Goal: Task Accomplishment & Management: Complete application form

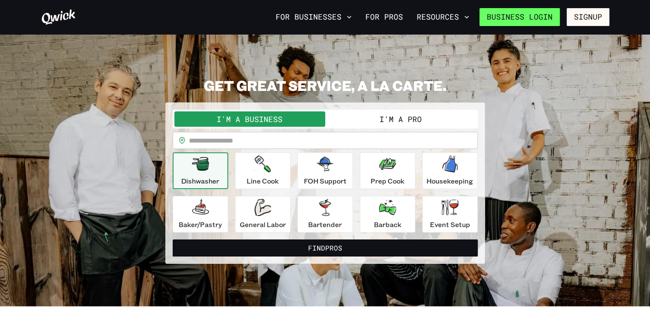
click at [536, 21] on link "Business Login" at bounding box center [519, 17] width 80 height 18
click at [528, 22] on link "Business Login" at bounding box center [519, 17] width 80 height 18
click at [382, 117] on button "I'm a Pro" at bounding box center [400, 118] width 151 height 15
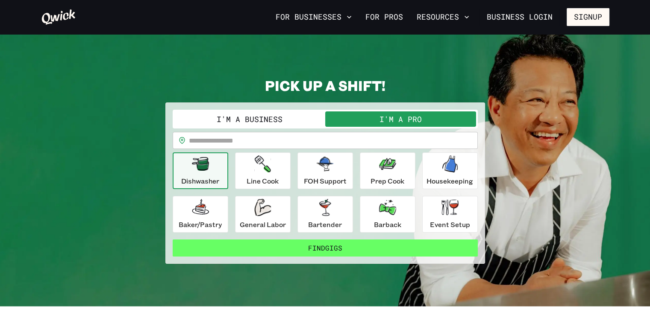
click at [328, 245] on button "Find Gigs" at bounding box center [325, 248] width 305 height 17
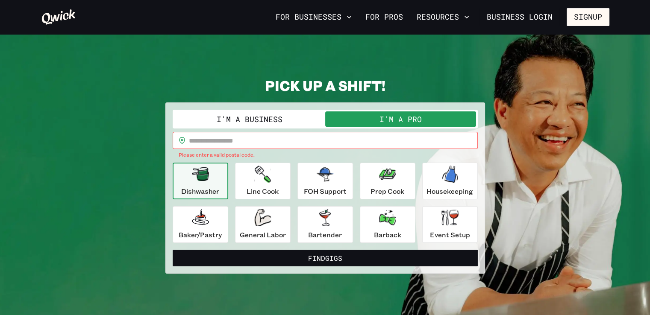
click at [278, 142] on input "text" at bounding box center [333, 140] width 289 height 17
click at [261, 140] on input "**" at bounding box center [333, 140] width 289 height 17
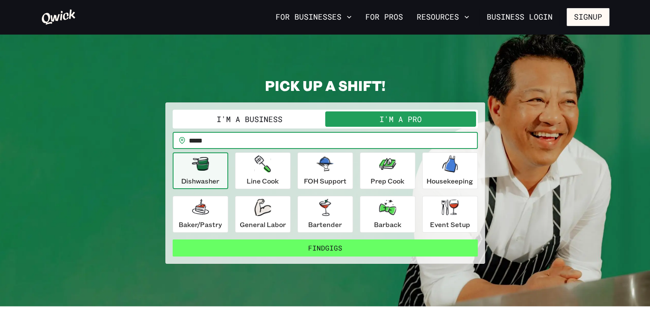
type input "*****"
click at [262, 249] on button "Find Gigs" at bounding box center [325, 248] width 305 height 17
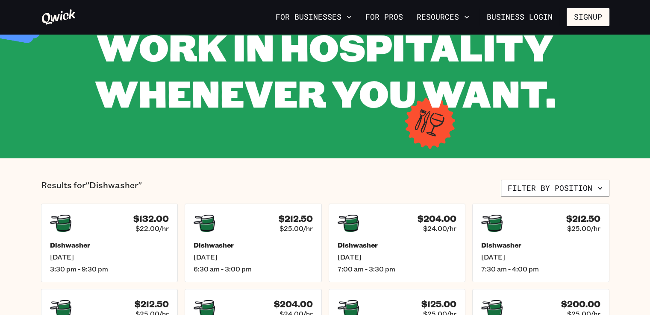
scroll to position [65, 0]
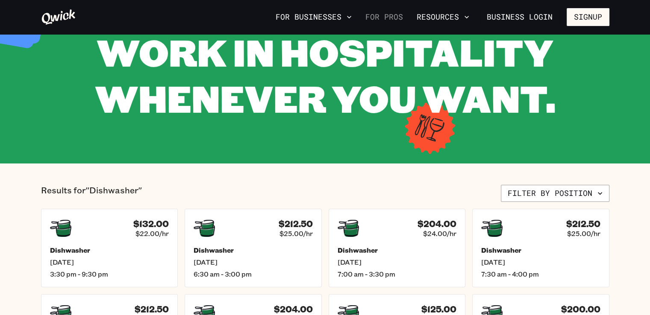
click at [391, 17] on link "For Pros" at bounding box center [384, 17] width 44 height 15
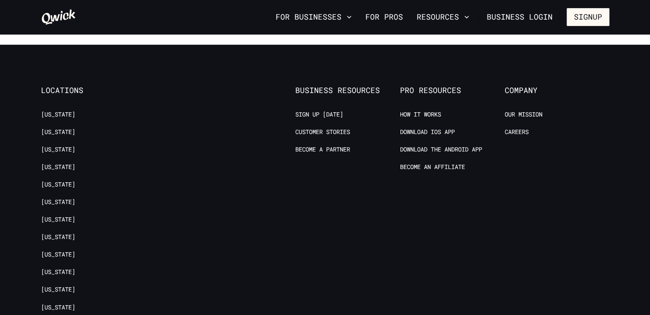
scroll to position [1669, 0]
